Goal: Task Accomplishment & Management: Manage account settings

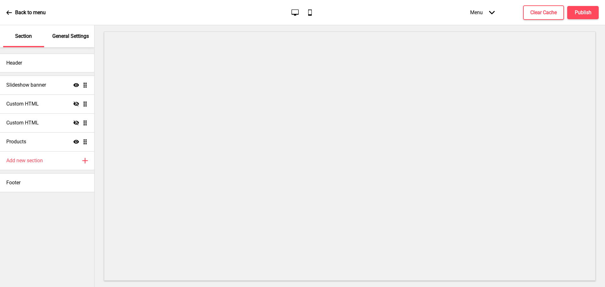
click at [54, 38] on p "General Settings" at bounding box center [70, 36] width 37 height 7
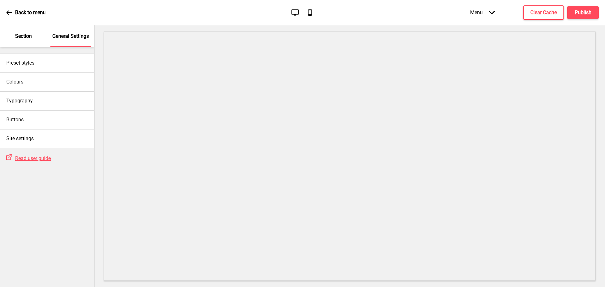
click at [32, 37] on div "Section" at bounding box center [23, 36] width 41 height 22
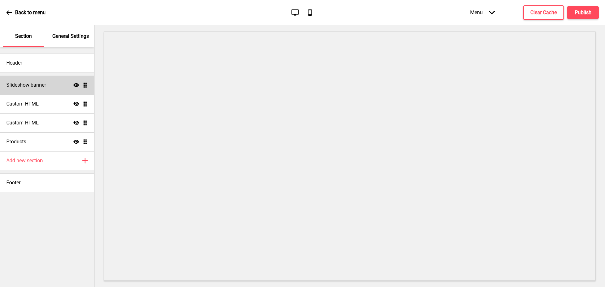
click at [57, 84] on div "Slideshow banner Show Drag" at bounding box center [47, 85] width 94 height 19
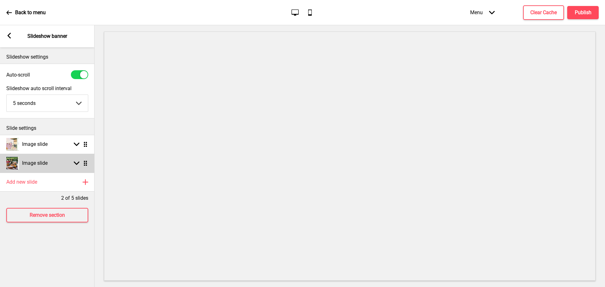
click at [77, 164] on icon at bounding box center [77, 163] width 6 height 3
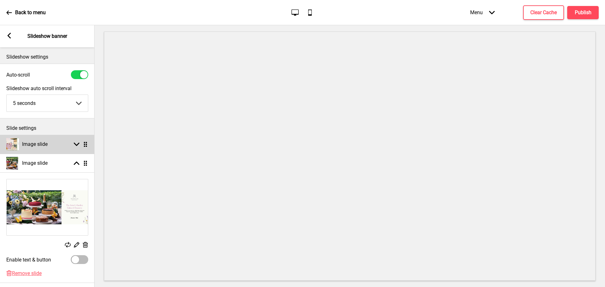
click at [76, 143] on rect at bounding box center [77, 144] width 6 height 6
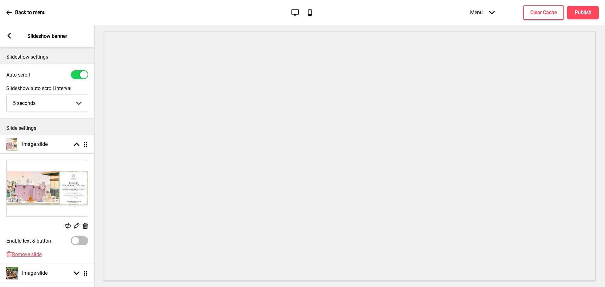
scroll to position [31, 0]
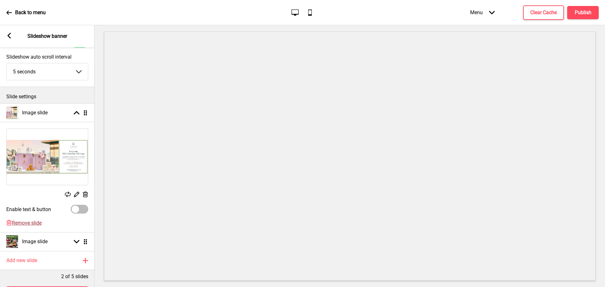
click at [20, 222] on span "Remove slide" at bounding box center [27, 223] width 30 height 6
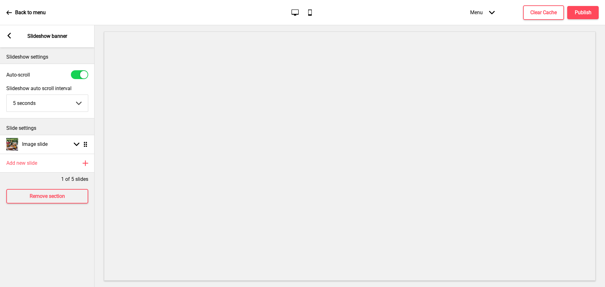
scroll to position [0, 0]
click at [51, 240] on div "Slideshow settings Auto-scroll Slideshow auto scroll interval 5 seconds 5 secon…" at bounding box center [47, 167] width 94 height 240
click at [572, 12] on button "Publish" at bounding box center [582, 12] width 31 height 13
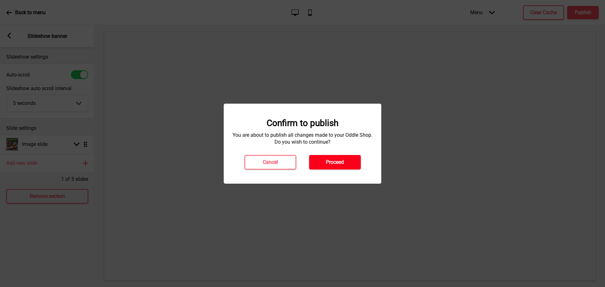
click at [324, 159] on button "Proceed" at bounding box center [335, 162] width 52 height 14
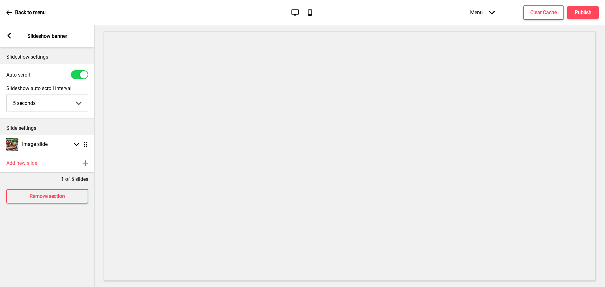
click at [11, 40] on div "Arrow left Slideshow banner" at bounding box center [47, 36] width 94 height 22
click at [11, 36] on rect at bounding box center [9, 36] width 6 height 6
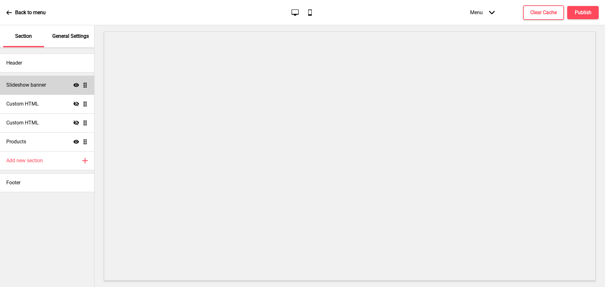
click at [68, 85] on div "Slideshow banner Show Drag" at bounding box center [47, 85] width 94 height 19
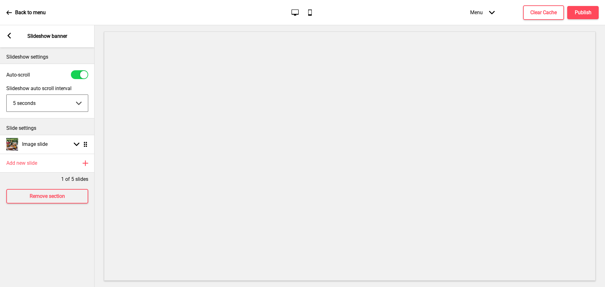
click at [75, 110] on select "5 seconds 6 seconds 7 seconds 8 seconds 9 seconds 10 seconds" at bounding box center [47, 103] width 81 height 17
click at [77, 144] on rect at bounding box center [77, 144] width 6 height 6
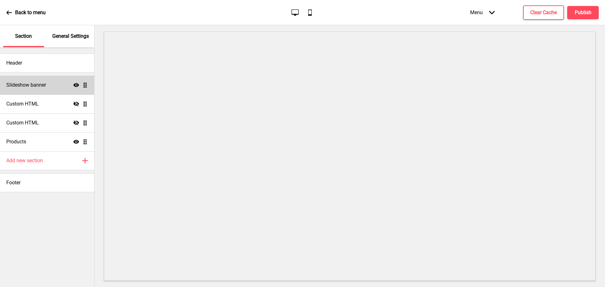
click at [60, 84] on div "Slideshow banner Show Drag" at bounding box center [47, 85] width 94 height 19
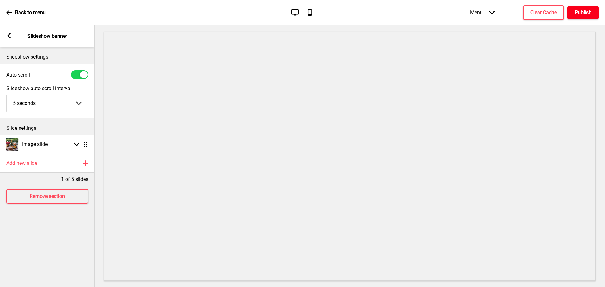
click at [579, 14] on h4 "Publish" at bounding box center [582, 12] width 17 height 7
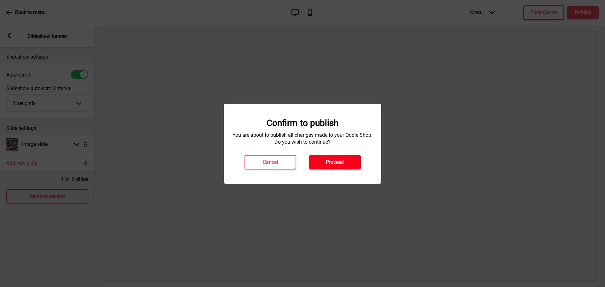
click at [324, 165] on button "Proceed" at bounding box center [335, 162] width 52 height 14
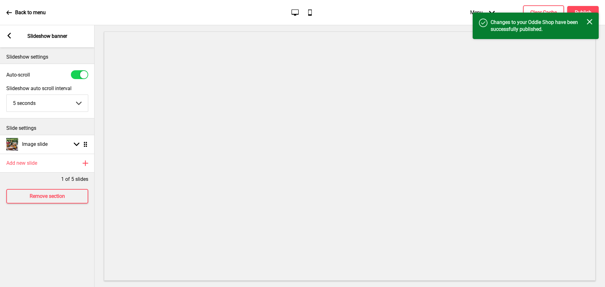
click at [591, 24] on icon "Close" at bounding box center [589, 22] width 6 height 6
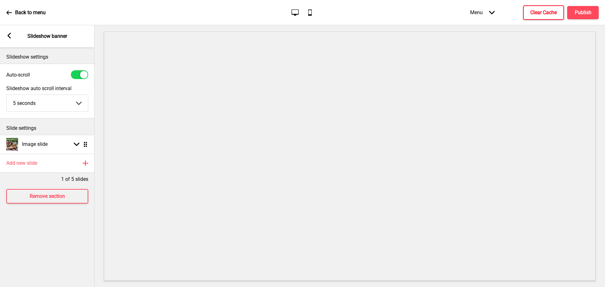
click at [553, 14] on h4 "Clear Cache" at bounding box center [543, 12] width 26 height 7
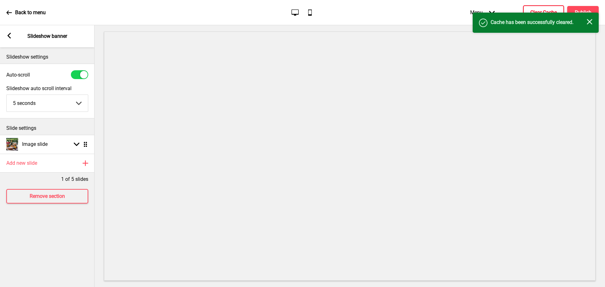
click at [589, 14] on div "Success Cache has been successfully cleared. Close" at bounding box center [535, 23] width 126 height 20
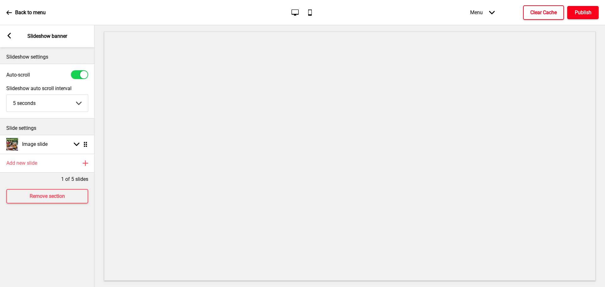
click at [589, 16] on h4 "Publish" at bounding box center [582, 12] width 17 height 7
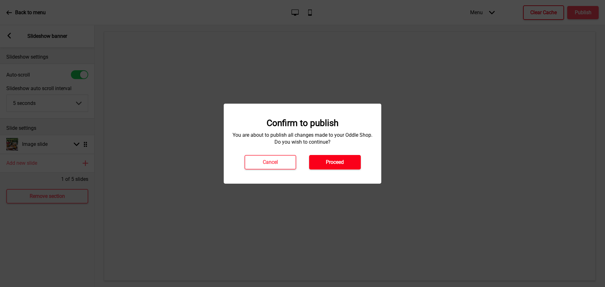
click at [336, 155] on button "Proceed" at bounding box center [335, 162] width 52 height 14
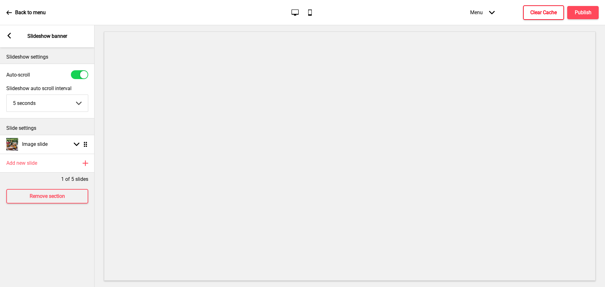
click at [94, 191] on div "Section General Settings Header Slideshow banner Show Drag Custom HTML Hide Dra…" at bounding box center [47, 156] width 94 height 262
